Goal: Answer question/provide support: Share knowledge or assist other users

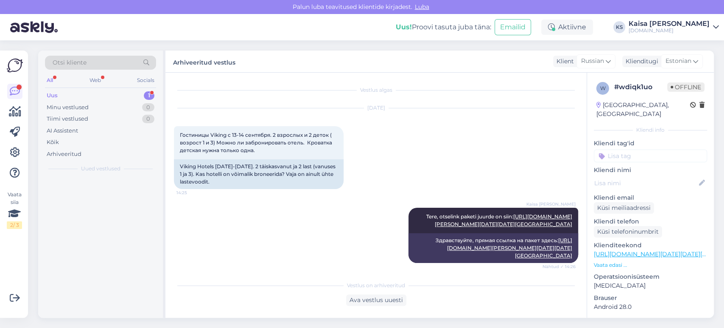
scroll to position [866, 0]
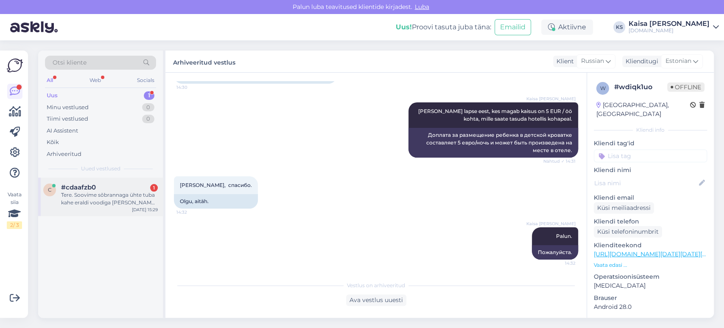
click at [93, 196] on div "Tere. Soovime sõbrannaga ühte tuba kahe eraldi voodiga [PERSON_NAME] spaa-hotel…" at bounding box center [109, 198] width 97 height 15
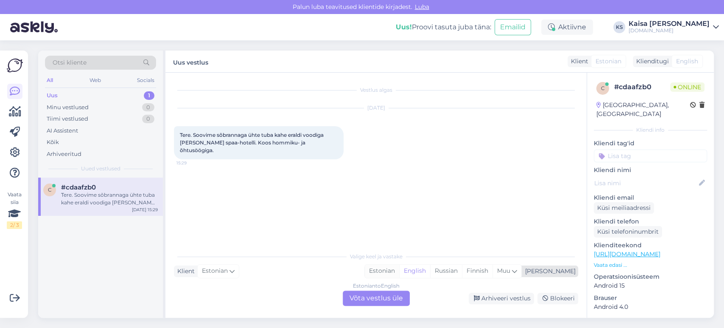
click at [399, 271] on div "Estonian" at bounding box center [382, 270] width 34 height 13
click at [398, 297] on div "Estonian to Estonian Võta vestlus üle" at bounding box center [376, 297] width 67 height 15
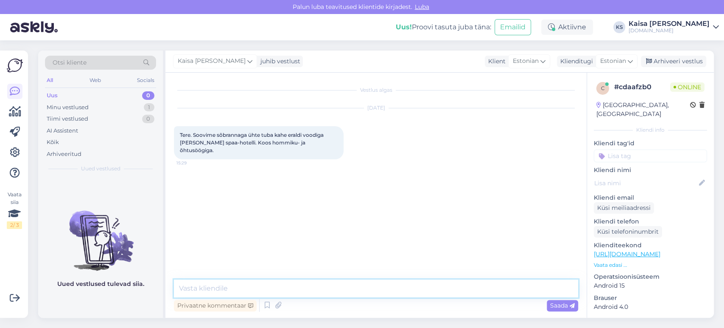
click at [396, 295] on textarea at bounding box center [376, 288] width 404 height 18
type textarea "Tere, mis kuupäevadel on soov puhkama minna?"
click at [561, 305] on span "Saada" at bounding box center [562, 305] width 25 height 8
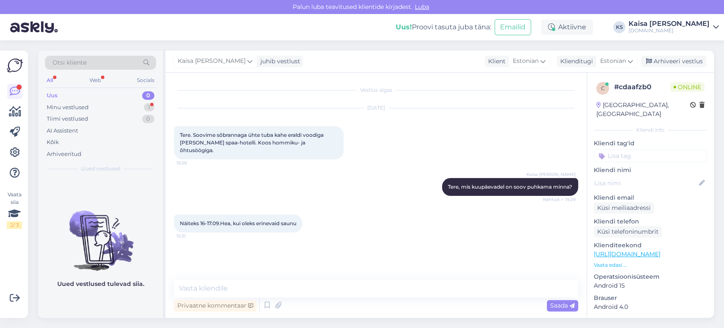
click at [612, 261] on p "Vaata edasi ..." at bounding box center [650, 265] width 113 height 8
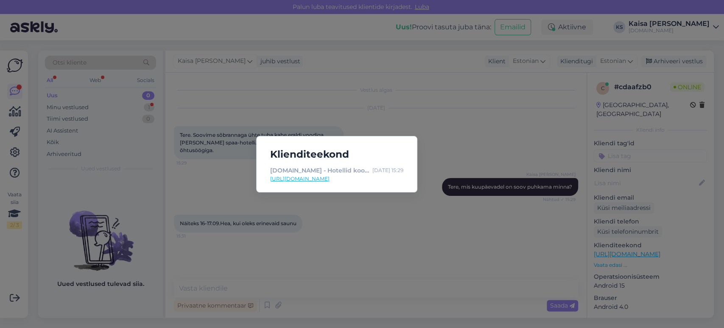
click at [421, 233] on div "Klienditeekond [DOMAIN_NAME] - Hotellid koos võluvate lisavõimalustega [DATE] 1…" at bounding box center [362, 164] width 724 height 328
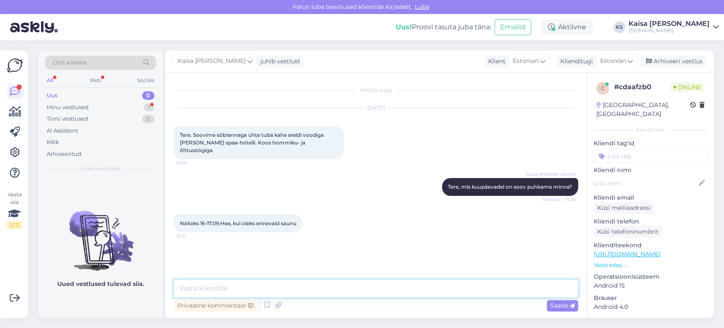
click at [328, 283] on textarea at bounding box center [376, 288] width 404 height 18
paste textarea "[URL][DOMAIN_NAME][DATE][DATE]"
type textarea "Kõik saadavalolevad pakkumised leiate siit: [URL][DOMAIN_NAME][DATE][DATE]"
